Goal: Transaction & Acquisition: Book appointment/travel/reservation

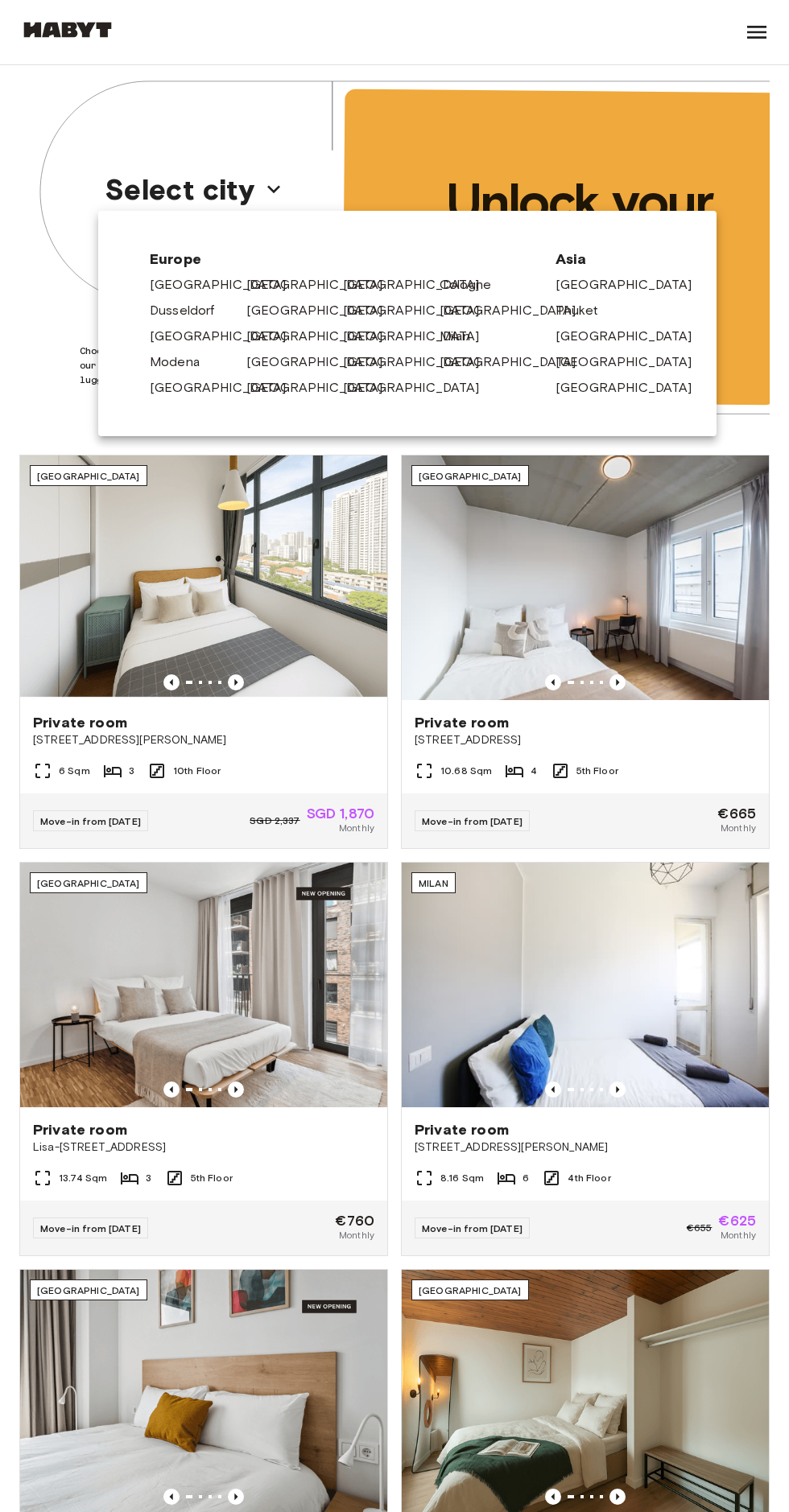
click at [270, 282] on link "[GEOGRAPHIC_DATA]" at bounding box center [323, 285] width 153 height 19
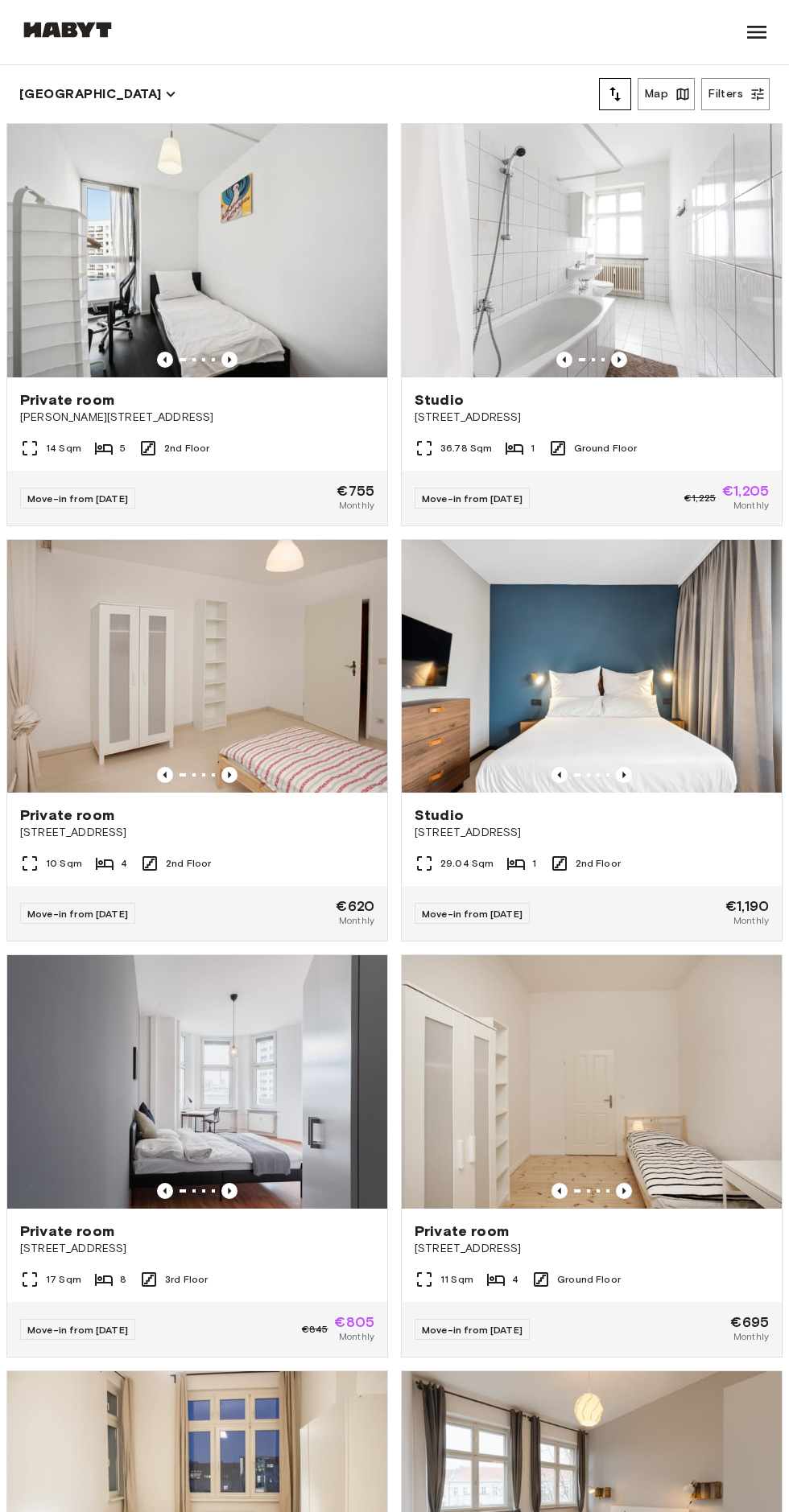
click at [249, 882] on div "10 Sqm 4 2nd Floor" at bounding box center [197, 870] width 380 height 33
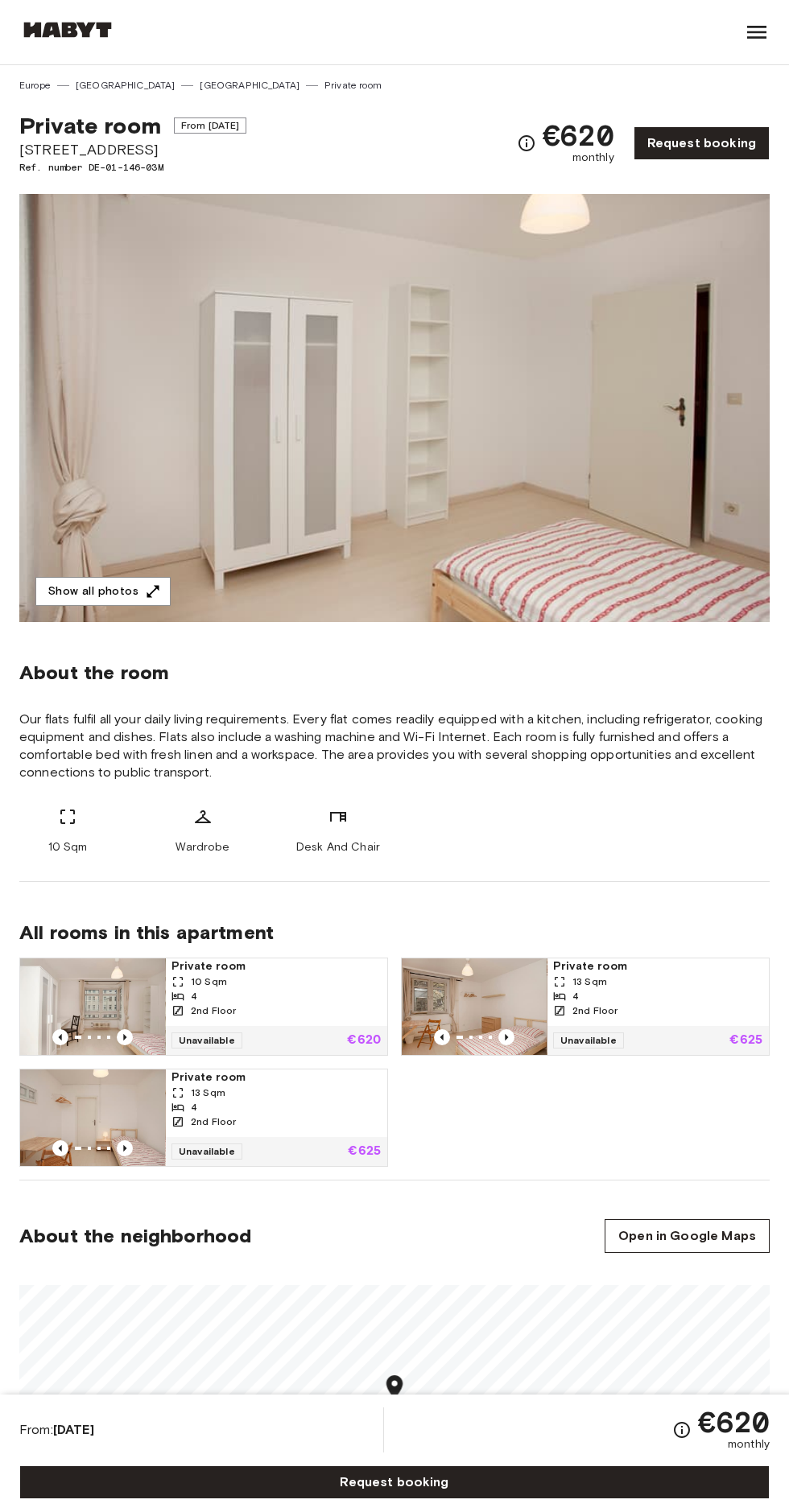
click at [79, 591] on button "Show all photos" at bounding box center [103, 592] width 136 height 30
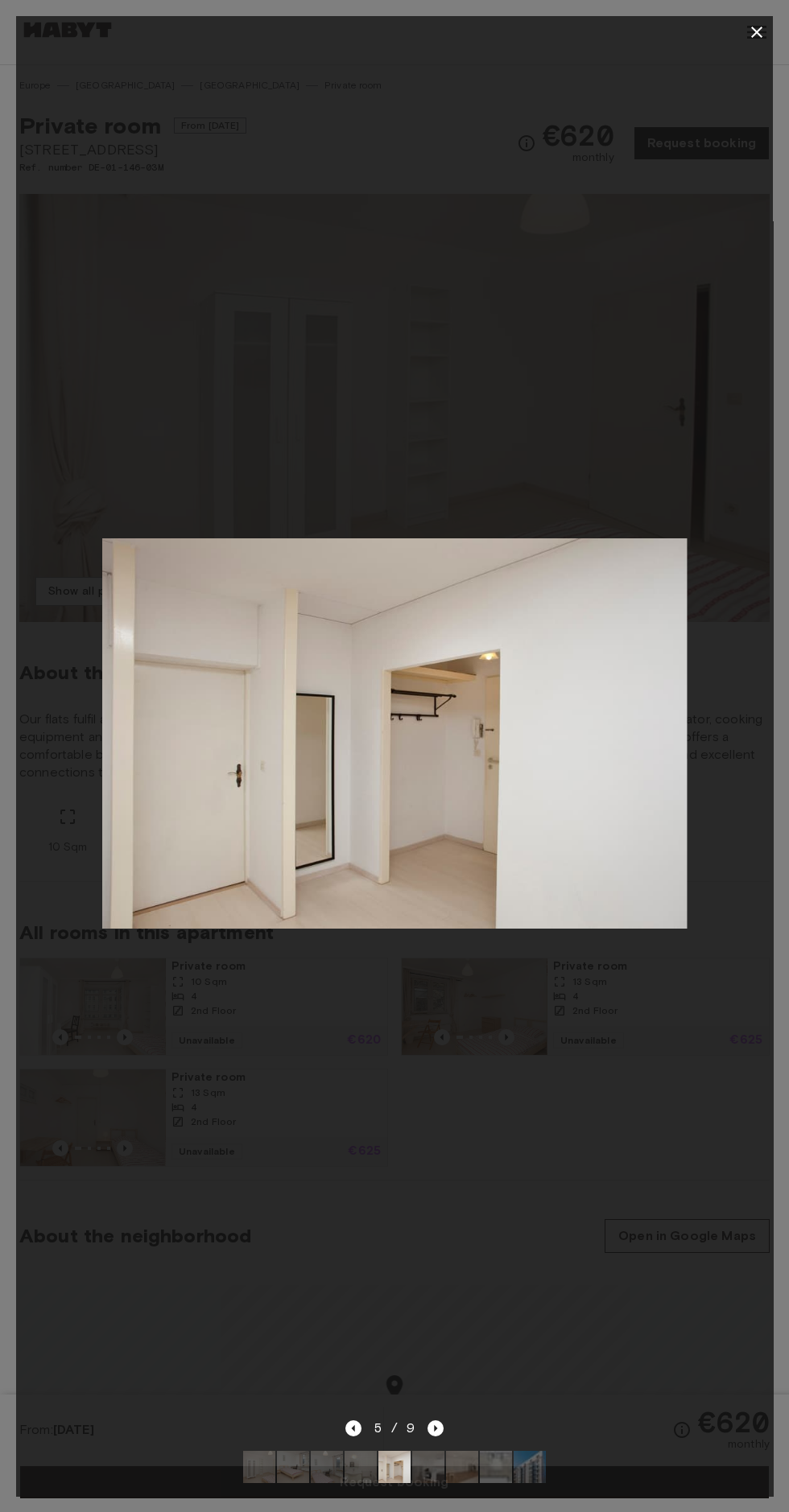
click at [756, 33] on icon "button" at bounding box center [756, 32] width 11 height 11
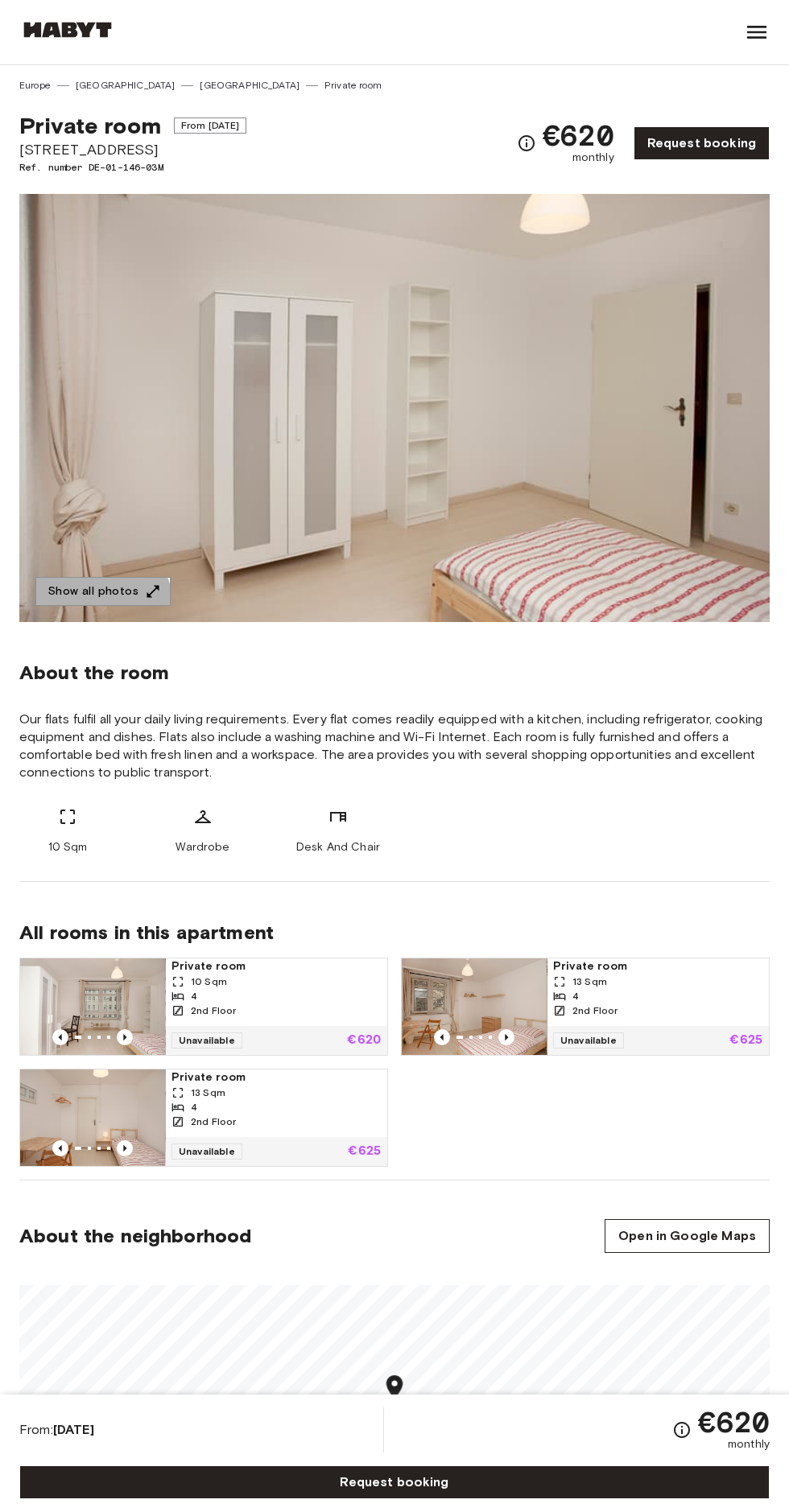
click at [96, 591] on button "Show all photos" at bounding box center [103, 592] width 136 height 30
